Goal: Information Seeking & Learning: Find specific fact

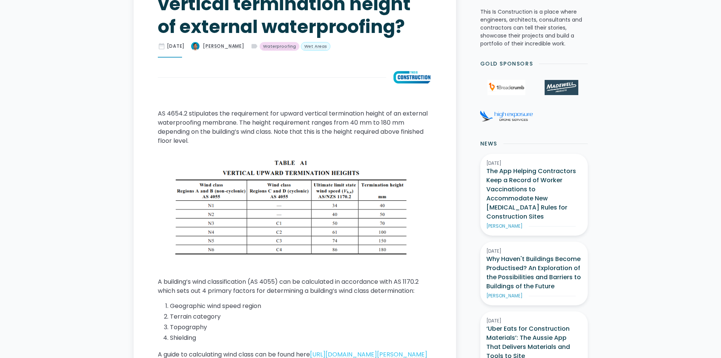
scroll to position [309, 0]
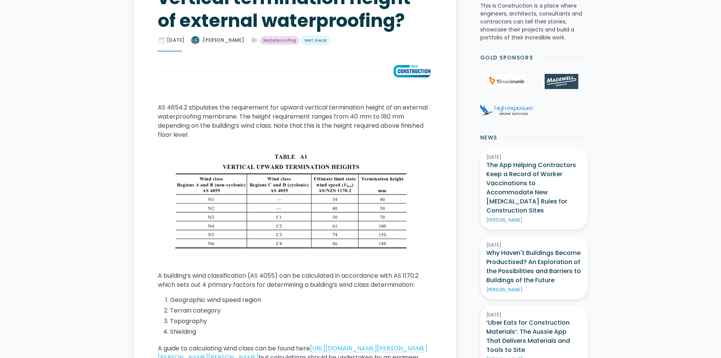
click at [390, 227] on img at bounding box center [295, 205] width 274 height 108
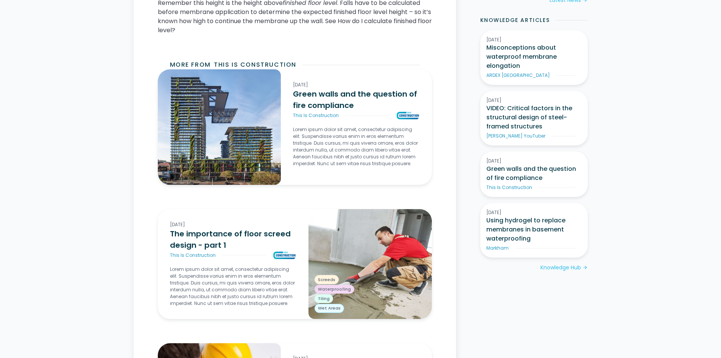
scroll to position [423, 0]
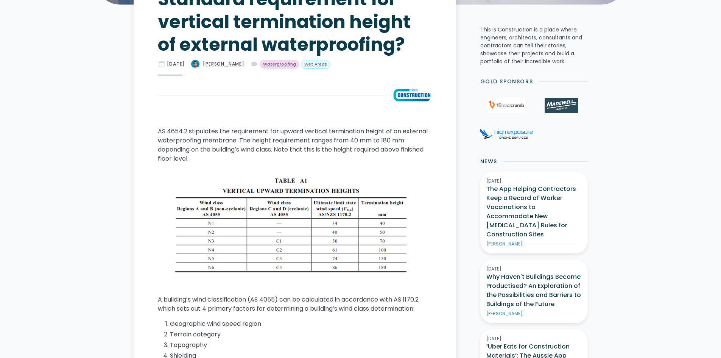
scroll to position [460, 0]
